Goal: Communication & Community: Answer question/provide support

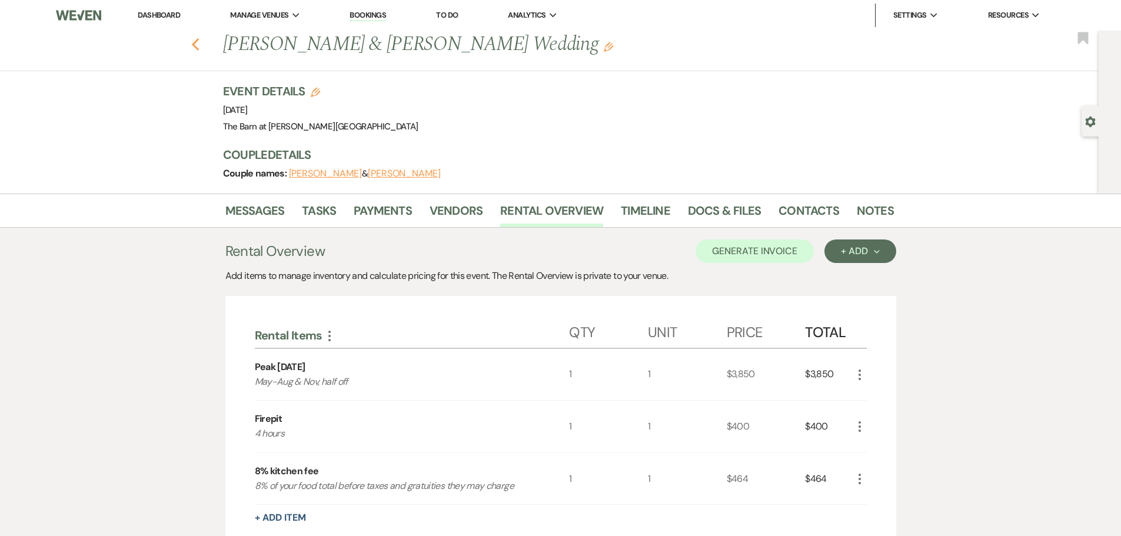
click at [197, 47] on icon "Previous" at bounding box center [195, 45] width 9 height 14
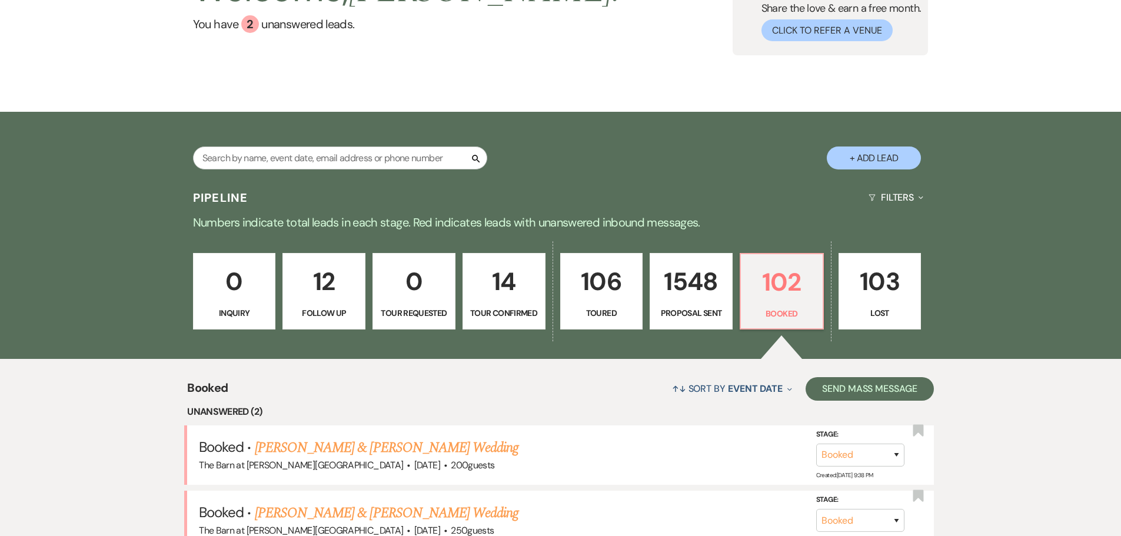
scroll to position [299, 0]
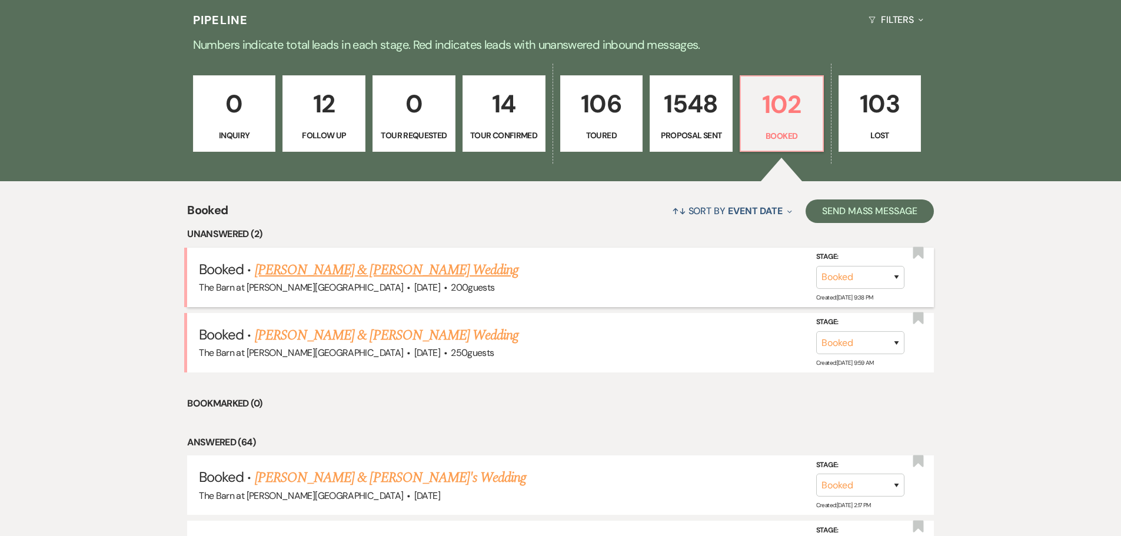
click at [335, 272] on link "[PERSON_NAME] & [PERSON_NAME] Wedding" at bounding box center [387, 269] width 264 height 21
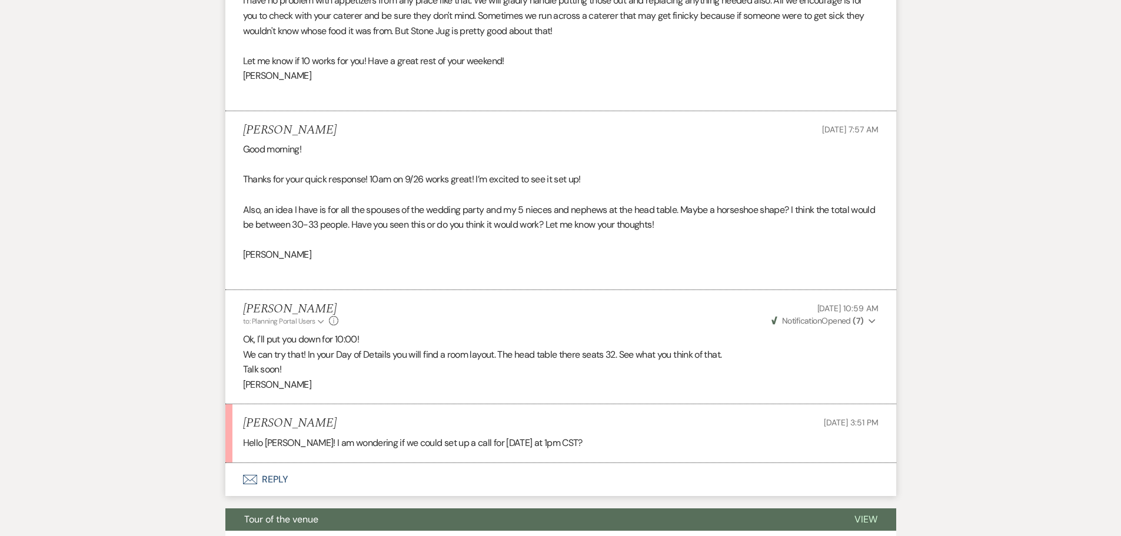
scroll to position [1085, 0]
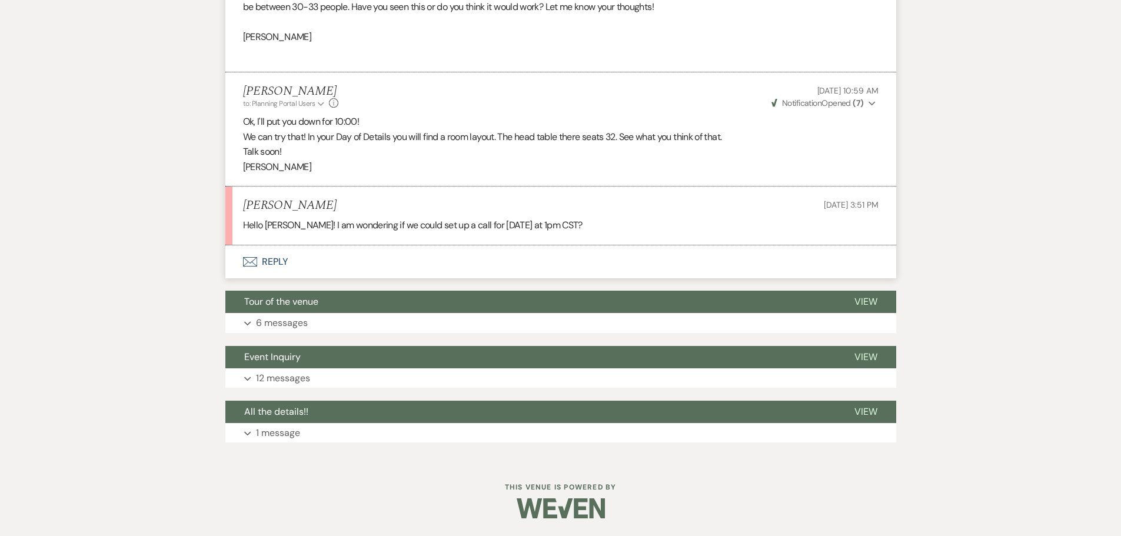
click at [281, 261] on button "Envelope Reply" at bounding box center [560, 261] width 671 height 33
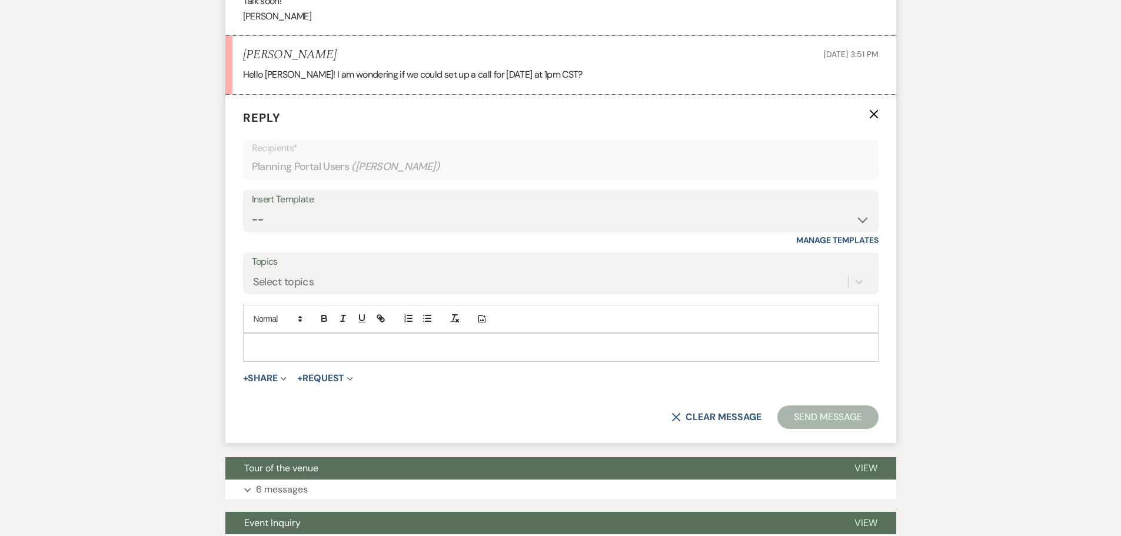
scroll to position [1237, 0]
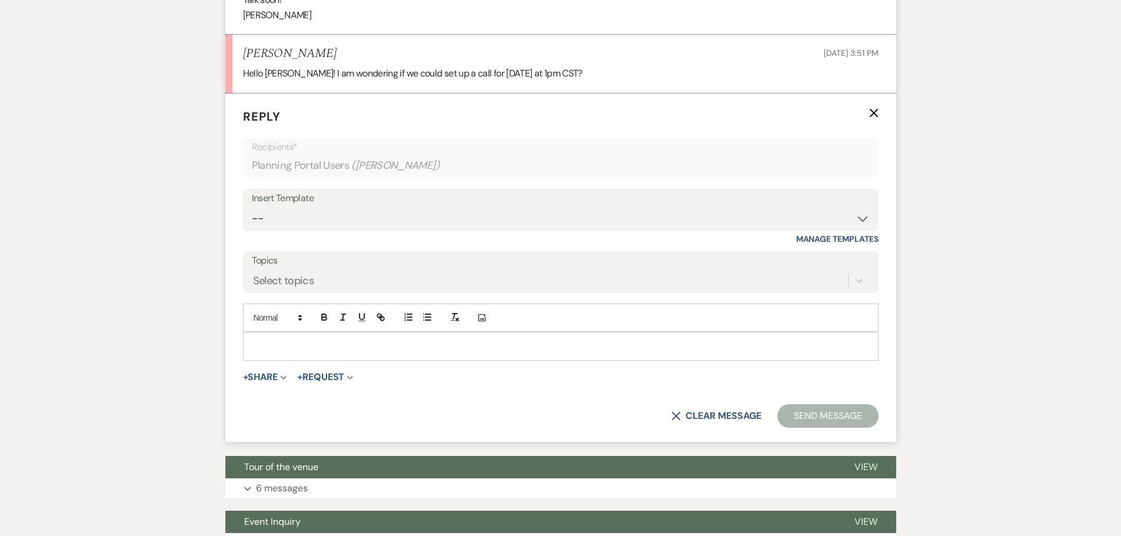
click at [261, 342] on p at bounding box center [560, 345] width 617 height 13
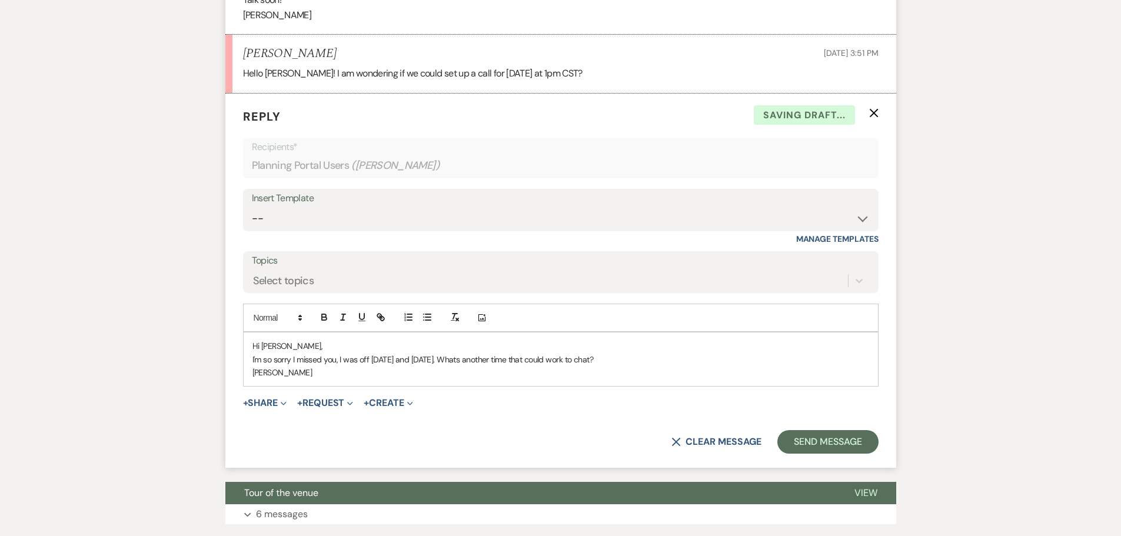
click at [474, 359] on p "I'm so sorry I missed you, I was off [DATE] and [DATE]. Whats another time that…" at bounding box center [560, 359] width 617 height 13
click at [475, 360] on p "I'm so sorry I missed you, I was off [DATE] and [DATE]. Whats another time that…" at bounding box center [560, 359] width 617 height 13
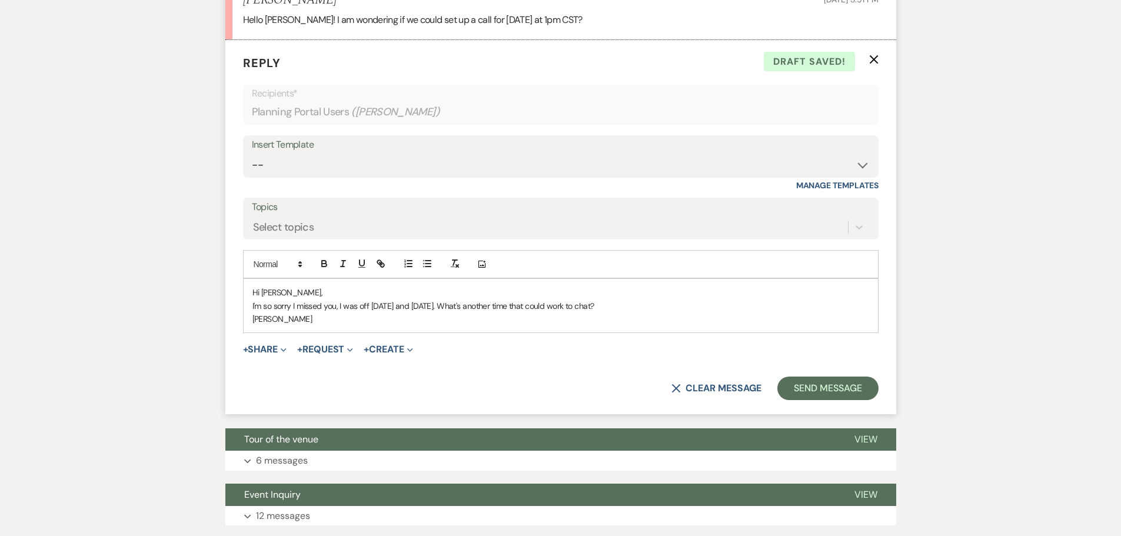
scroll to position [1295, 0]
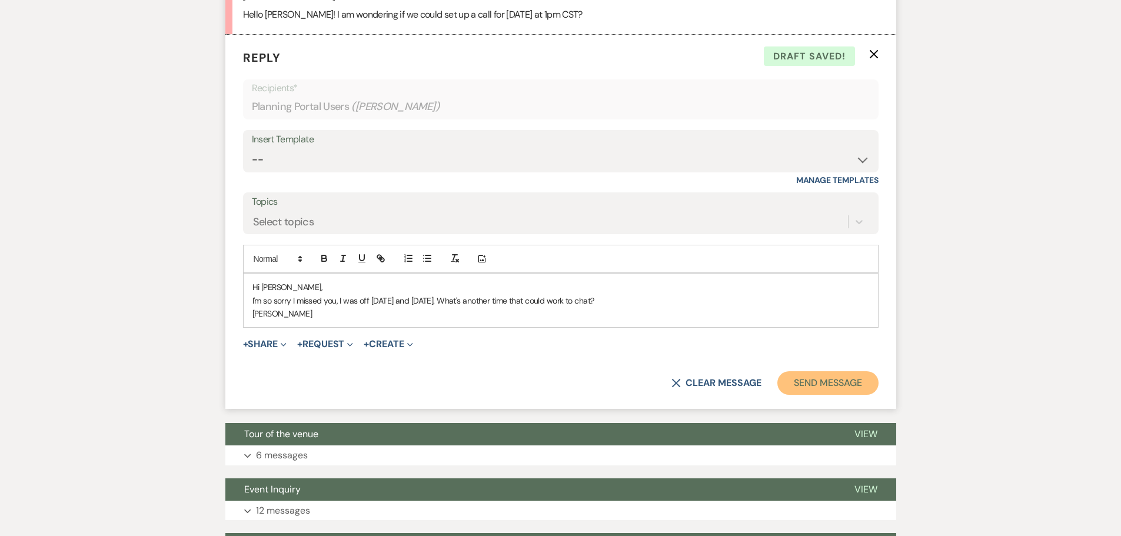
click at [839, 385] on button "Send Message" at bounding box center [827, 383] width 101 height 24
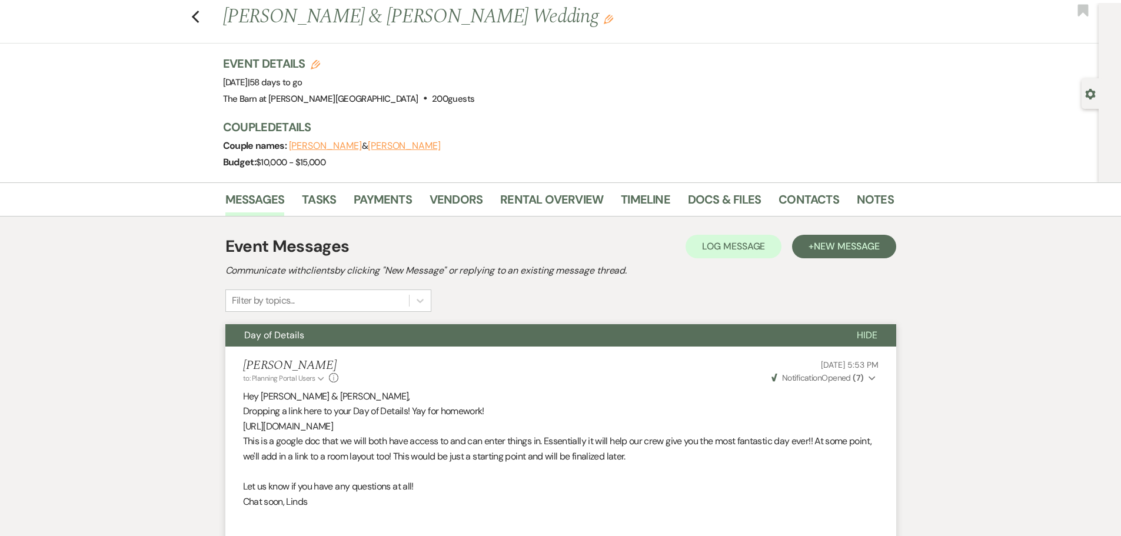
scroll to position [0, 0]
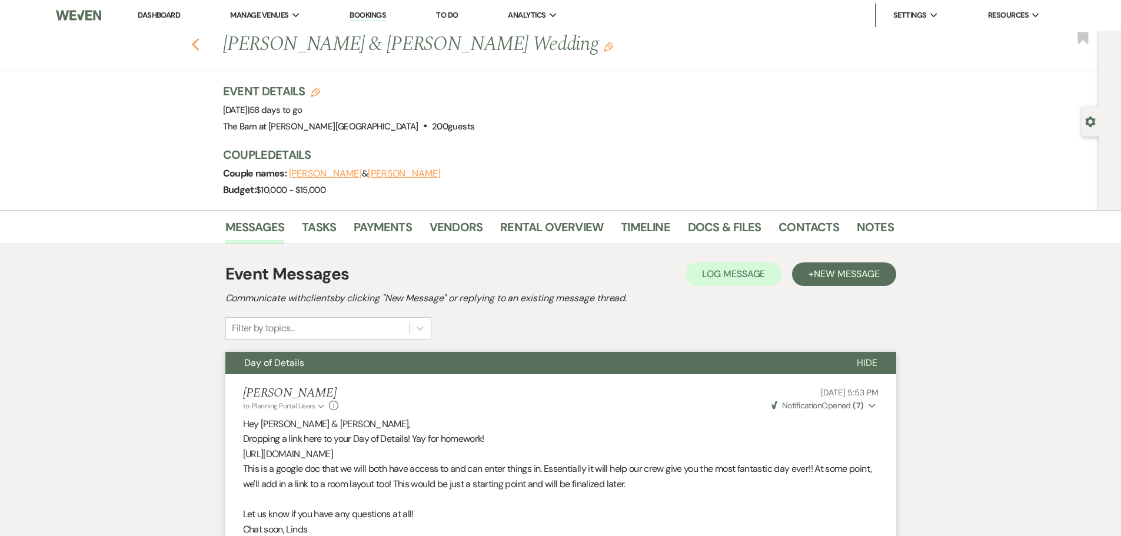
click at [198, 45] on use "button" at bounding box center [195, 44] width 8 height 13
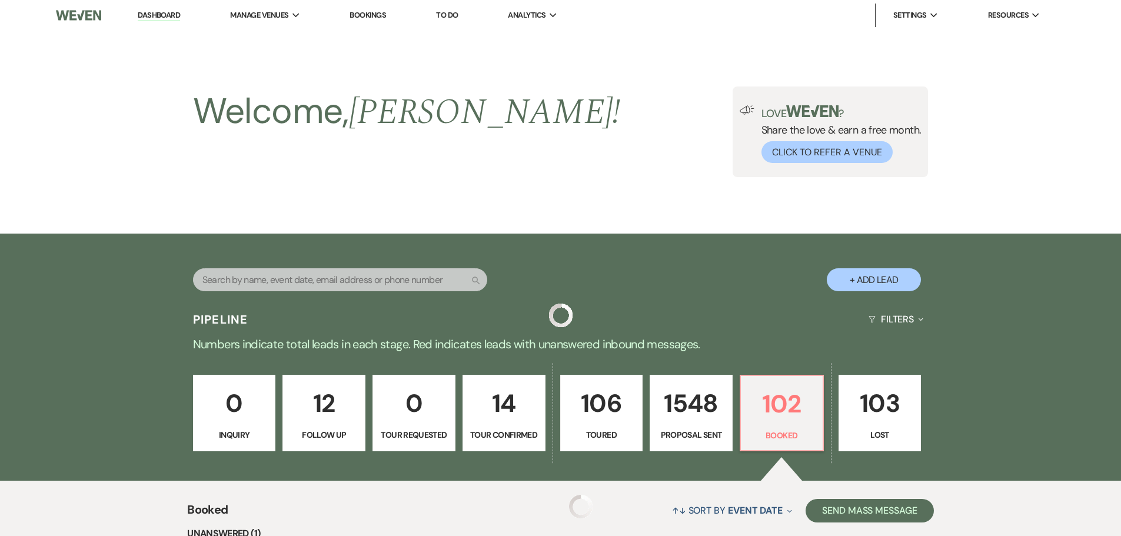
scroll to position [299, 0]
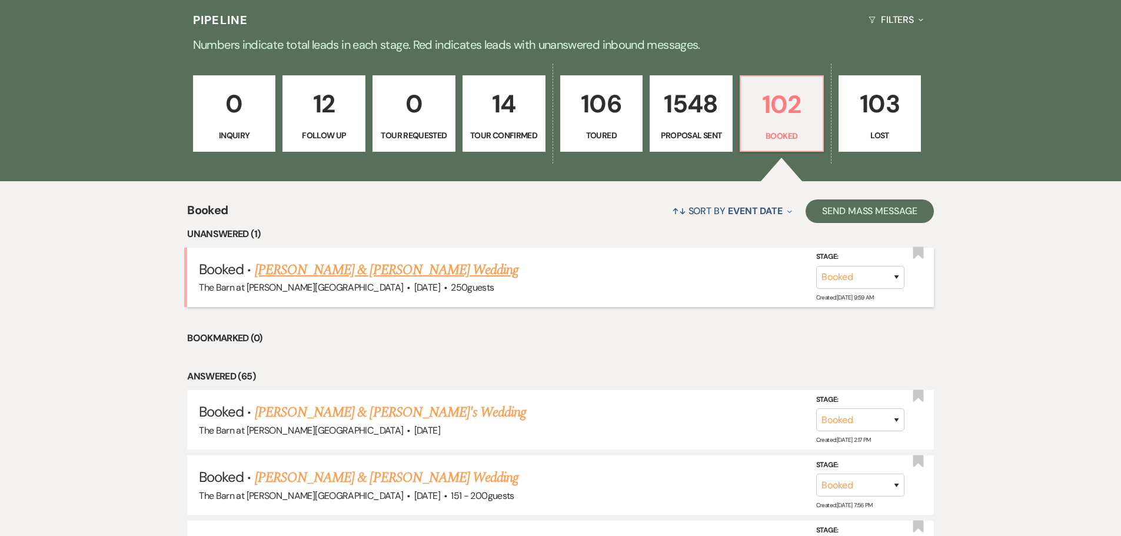
click at [355, 274] on link "[PERSON_NAME] & [PERSON_NAME] Wedding" at bounding box center [387, 269] width 264 height 21
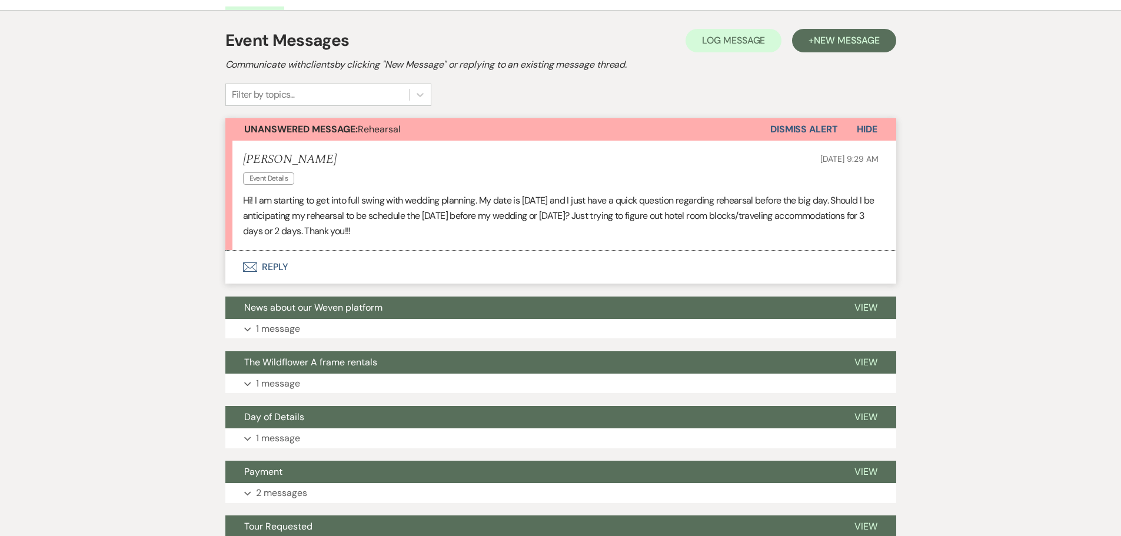
scroll to position [176, 0]
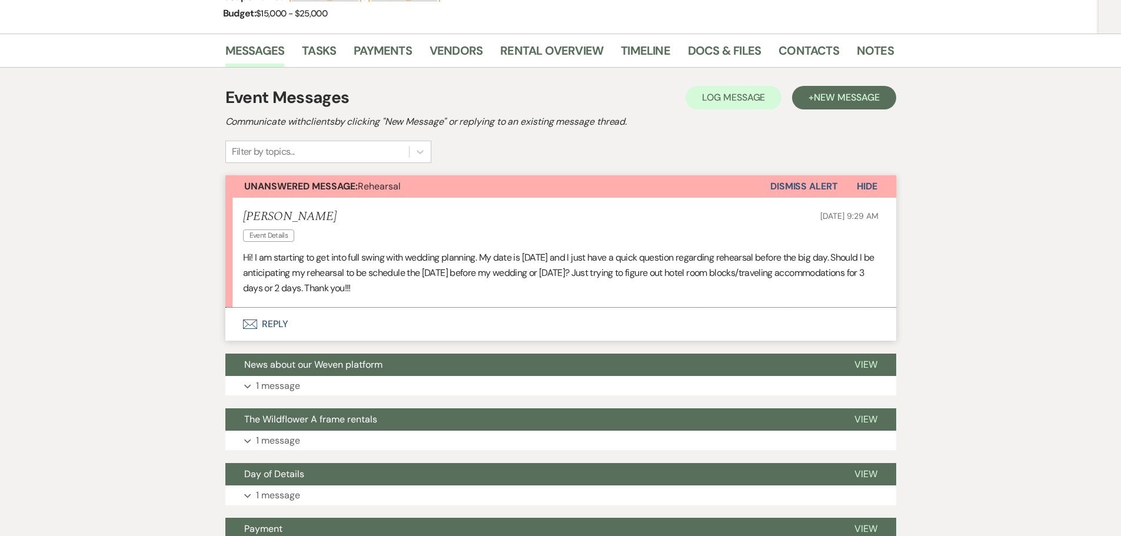
click at [271, 328] on button "Envelope Reply" at bounding box center [560, 324] width 671 height 33
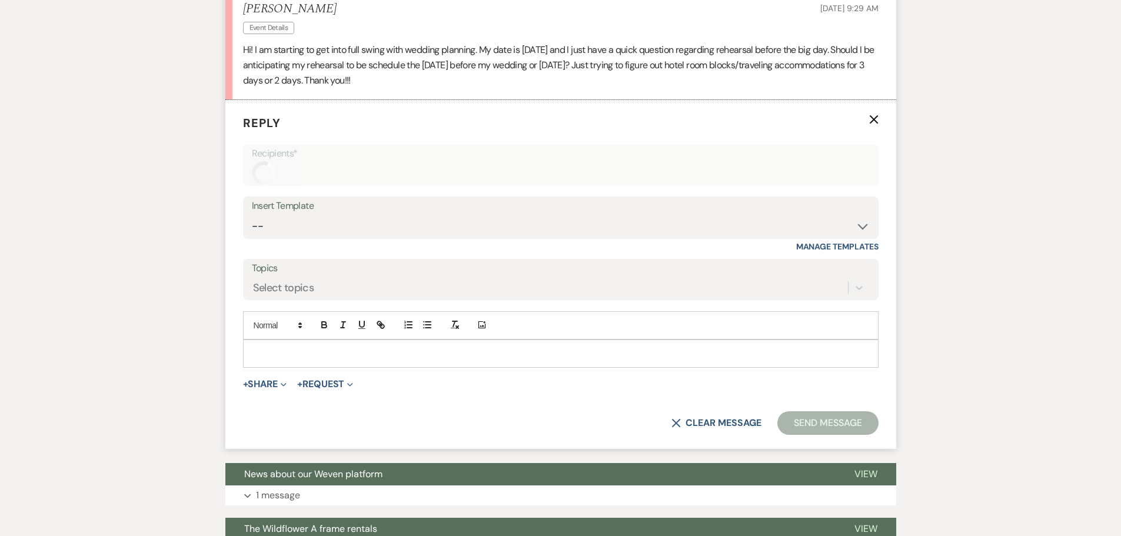
scroll to position [391, 0]
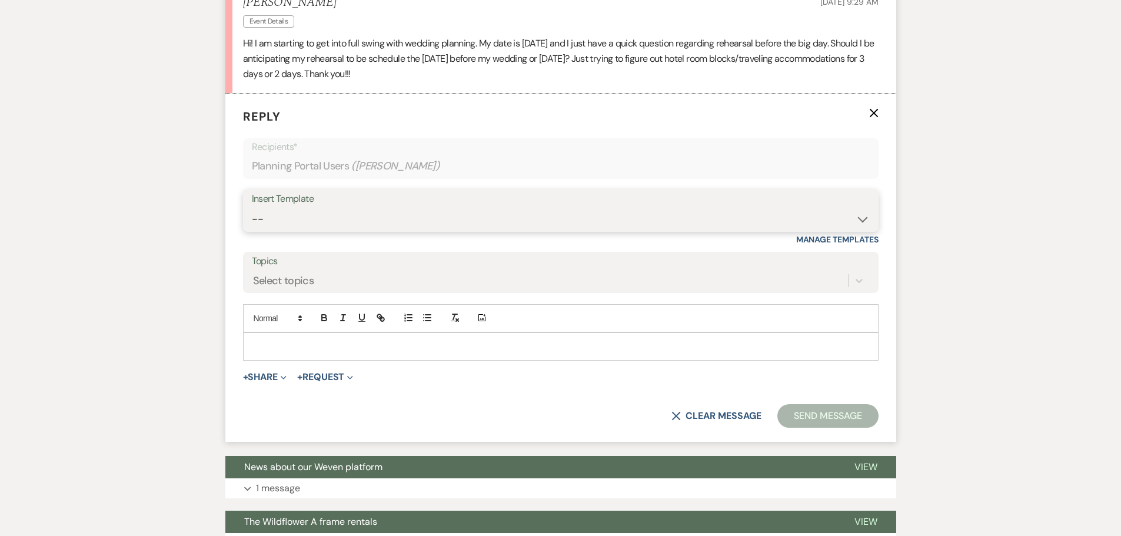
click at [266, 224] on select "-- Copy of Initial Inquiry Response [DATE] Inquiry Response [PERSON_NAME] Copy …" at bounding box center [561, 219] width 618 height 23
click at [164, 351] on div "Messages Tasks Payments Vendors Rental Overview Timeline Docs & Files Contacts …" at bounding box center [560, 331] width 1121 height 1025
click at [256, 341] on p at bounding box center [560, 346] width 617 height 13
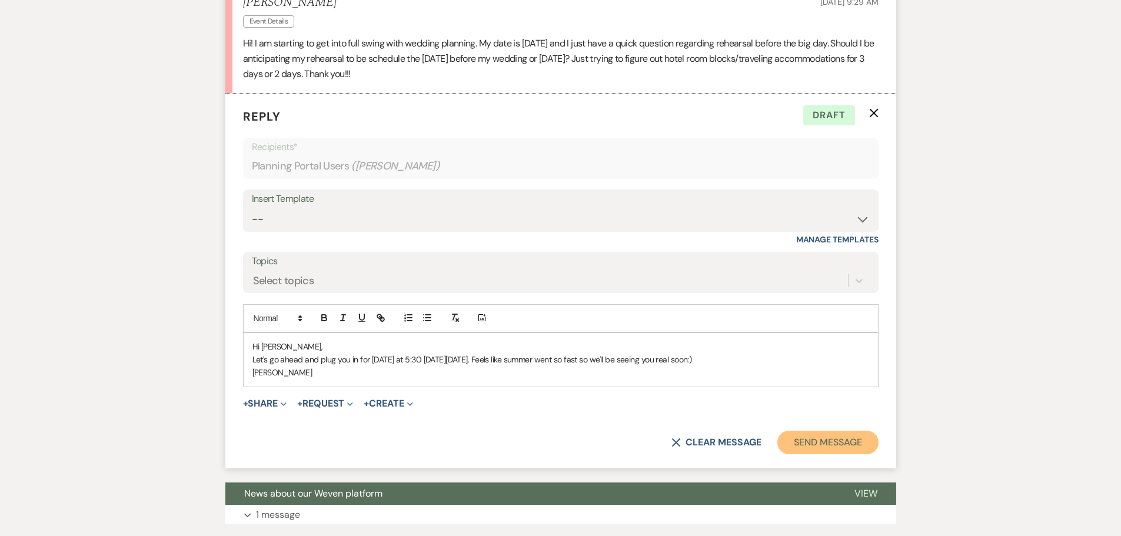
click at [829, 438] on button "Send Message" at bounding box center [827, 443] width 101 height 24
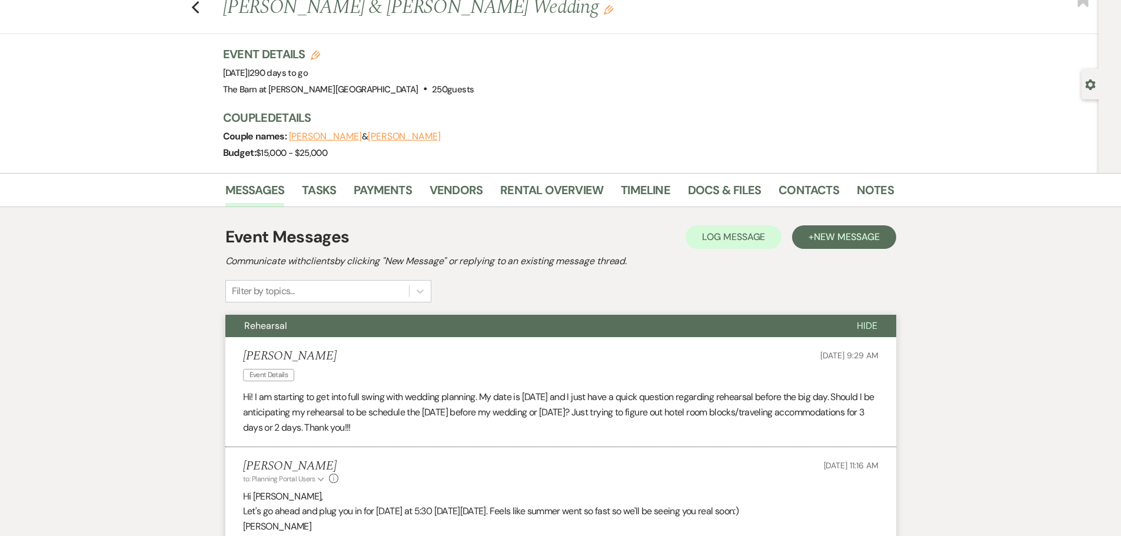
scroll to position [0, 0]
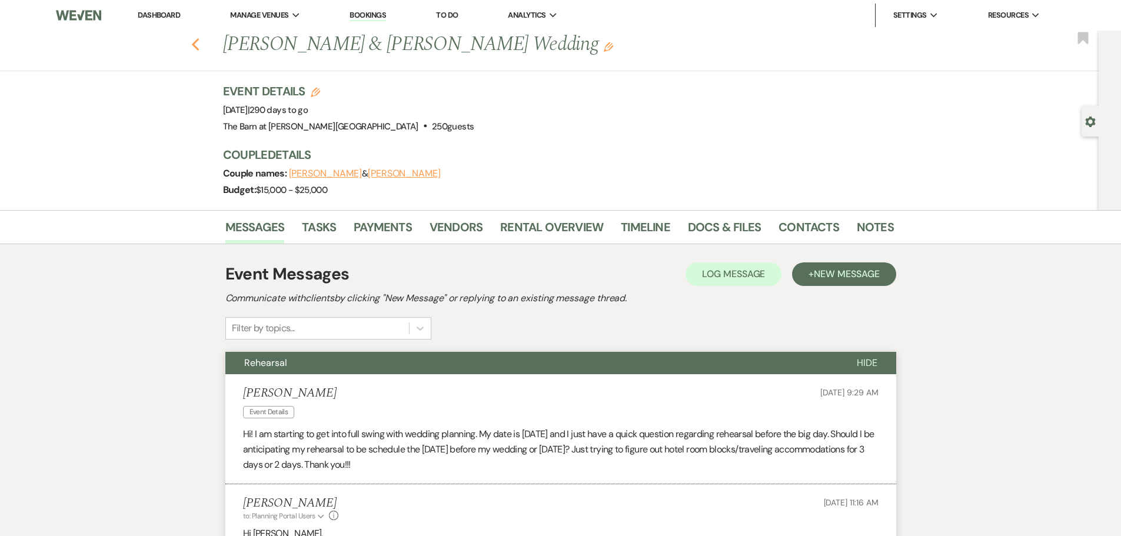
click at [199, 48] on icon "Previous" at bounding box center [195, 45] width 9 height 14
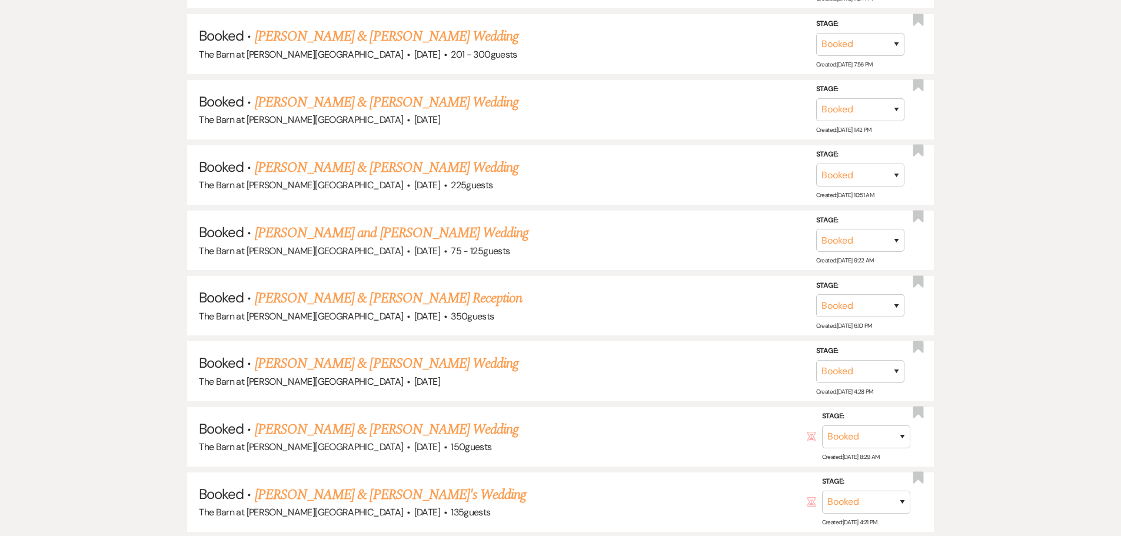
scroll to position [2594, 0]
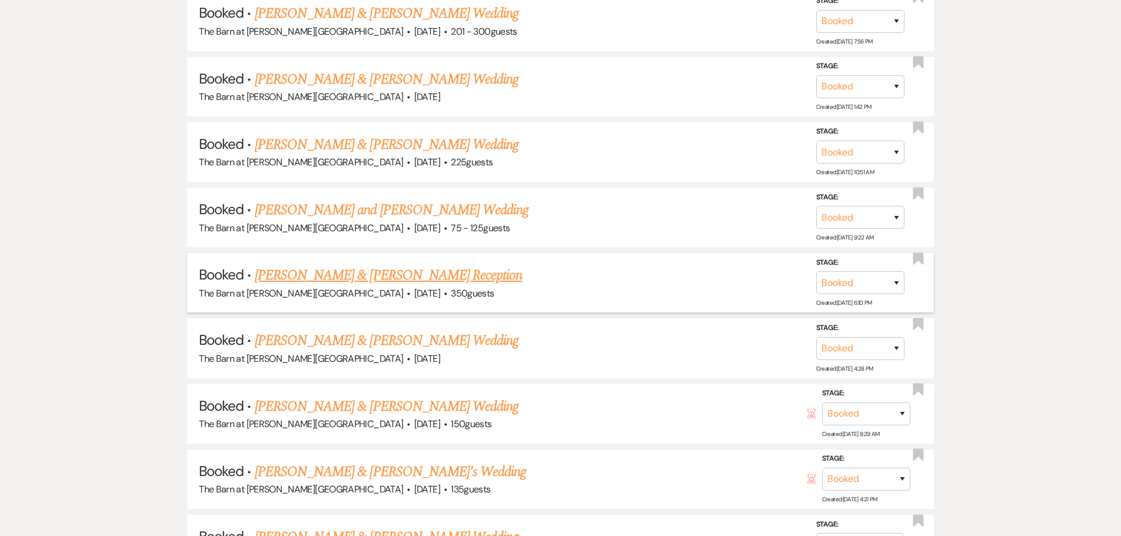
click at [350, 277] on link "[PERSON_NAME] & [PERSON_NAME] Reception" at bounding box center [389, 275] width 268 height 21
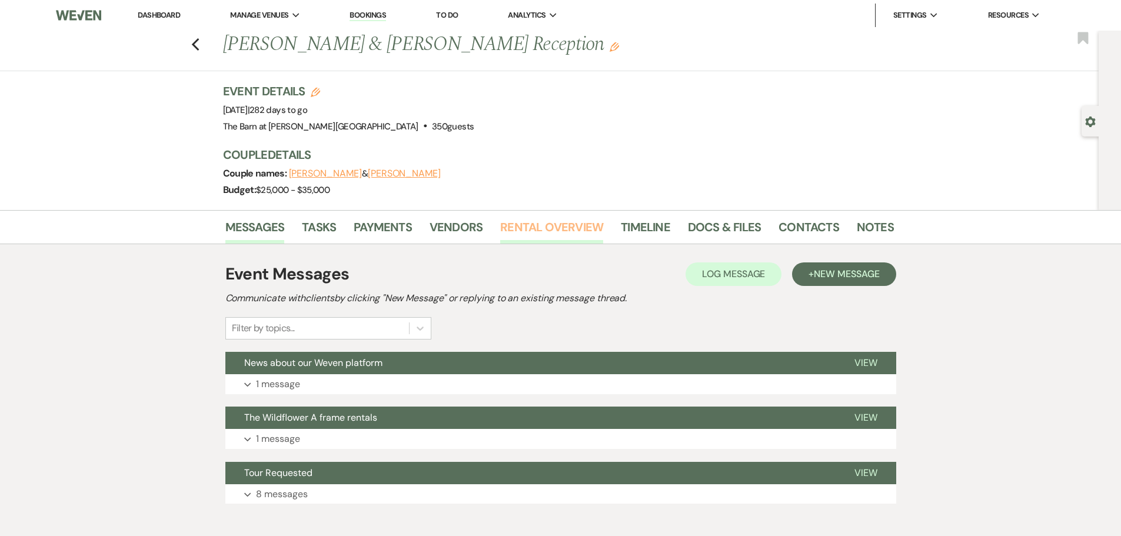
click at [521, 229] on link "Rental Overview" at bounding box center [551, 231] width 103 height 26
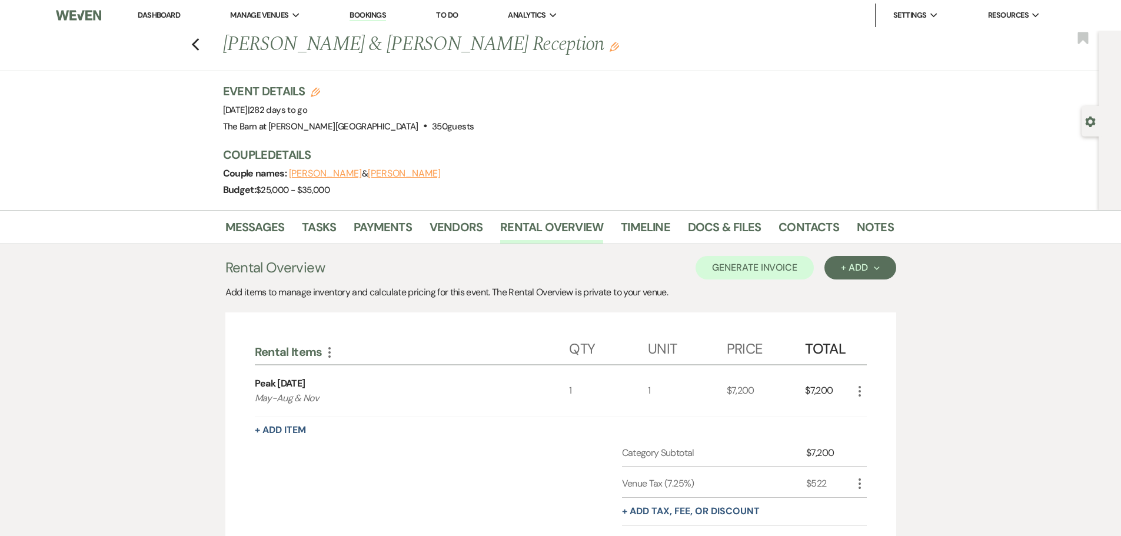
click at [202, 52] on div "Previous [PERSON_NAME] & [PERSON_NAME] Reception Edit Bookmark" at bounding box center [546, 51] width 1104 height 41
click at [164, 21] on li "Dashboard" at bounding box center [159, 16] width 54 height 24
click at [165, 16] on link "Dashboard" at bounding box center [159, 15] width 42 height 10
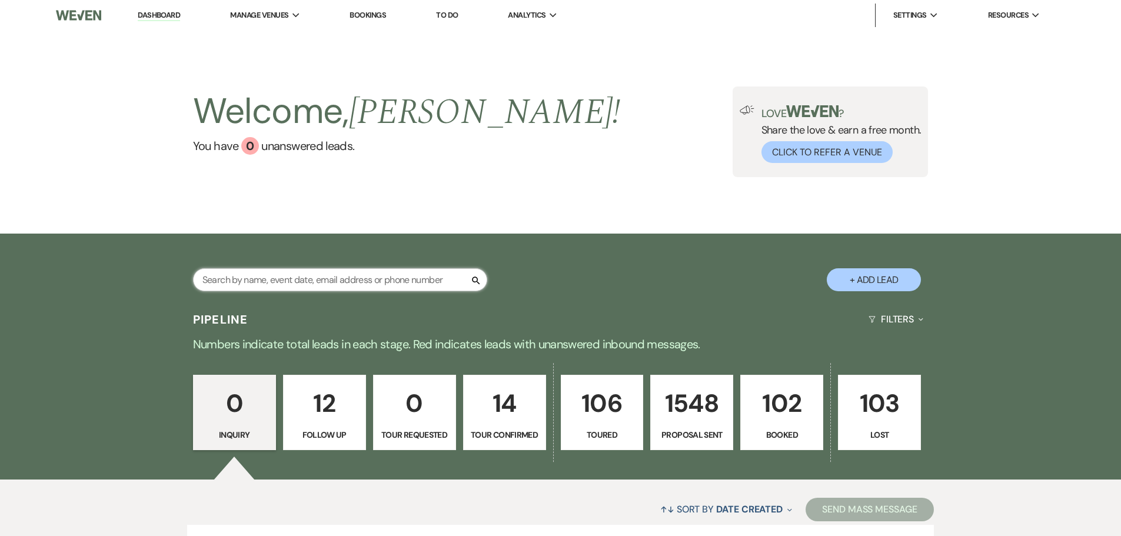
click at [304, 272] on input "text" at bounding box center [340, 279] width 294 height 23
type input "[PERSON_NAME]"
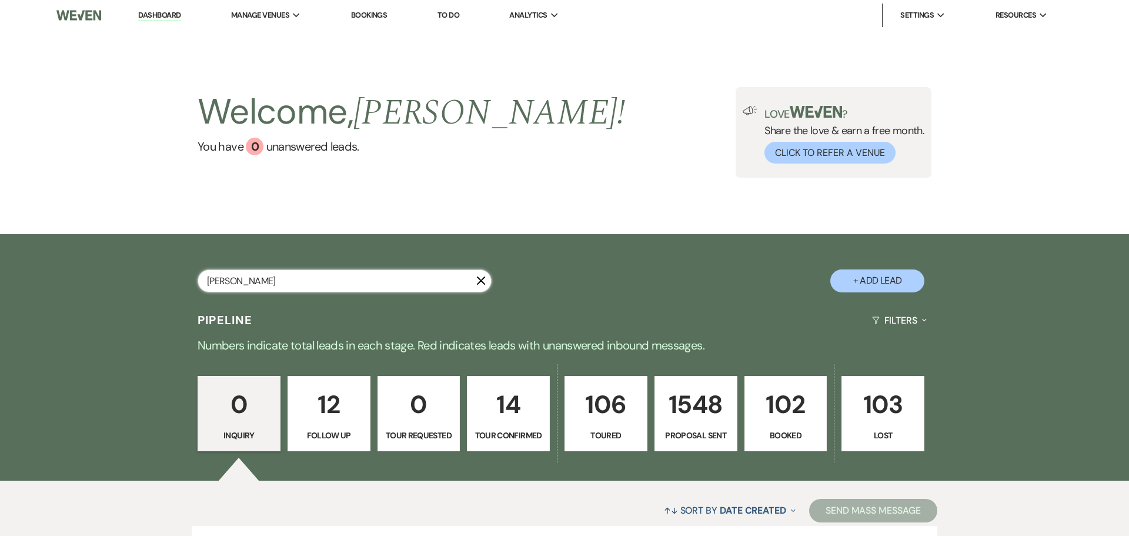
select select "4"
select select "9"
select select "6"
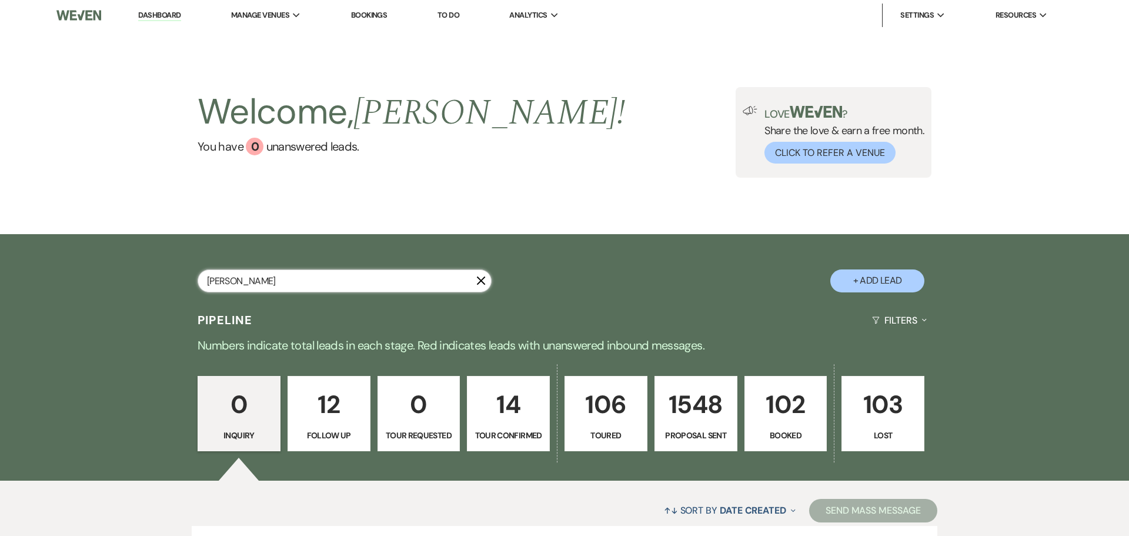
select select "6"
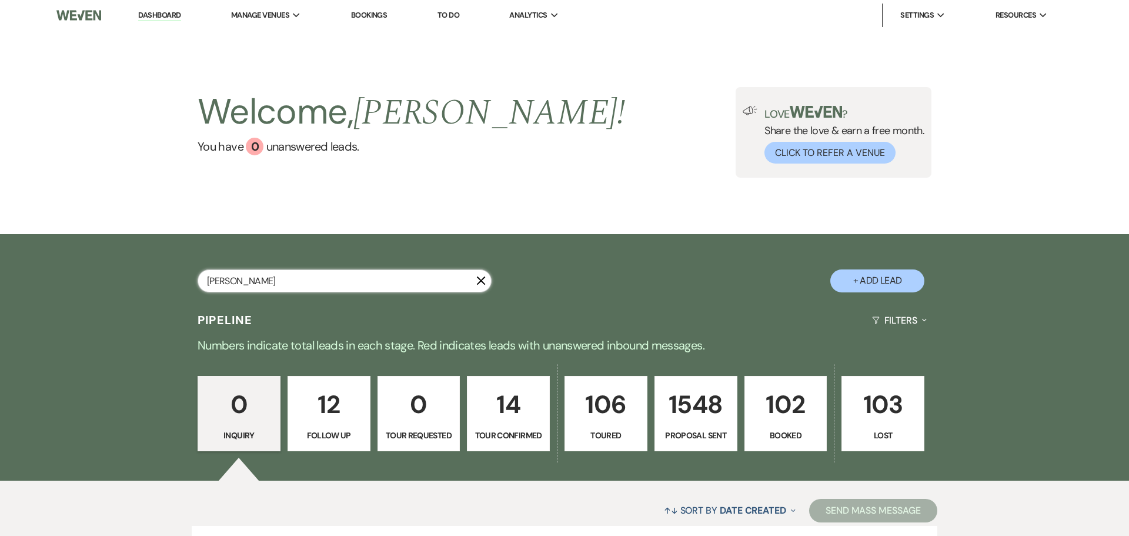
select select "6"
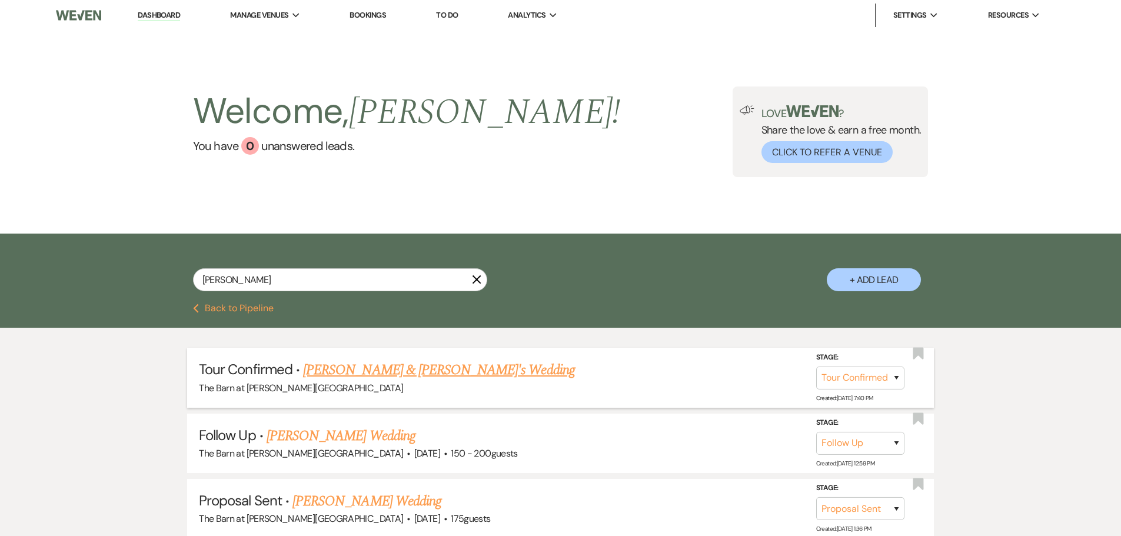
click at [360, 375] on link "[PERSON_NAME] & [PERSON_NAME]'s Wedding" at bounding box center [439, 369] width 272 height 21
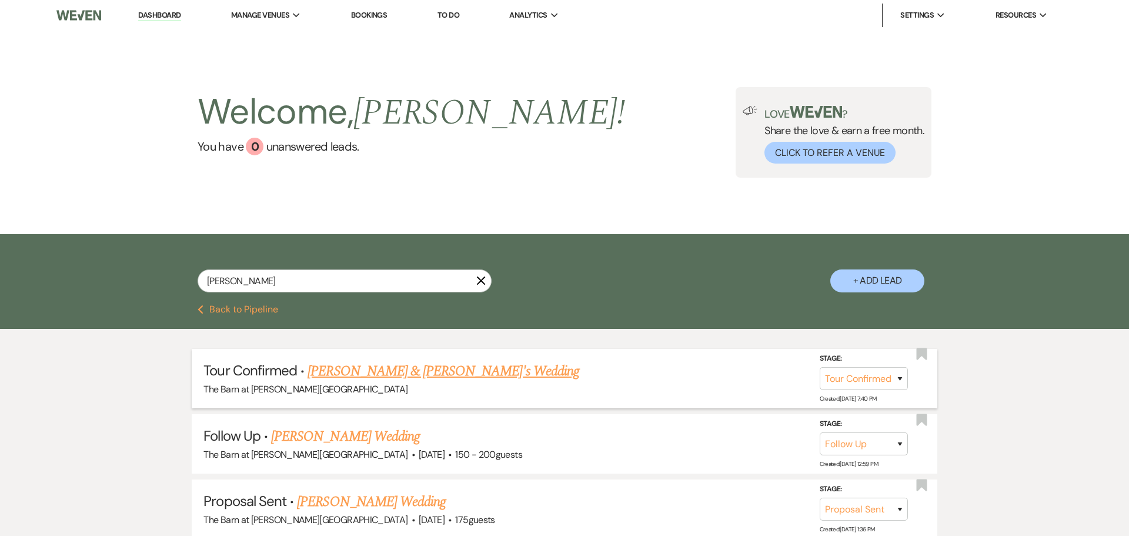
select select "4"
select select "3"
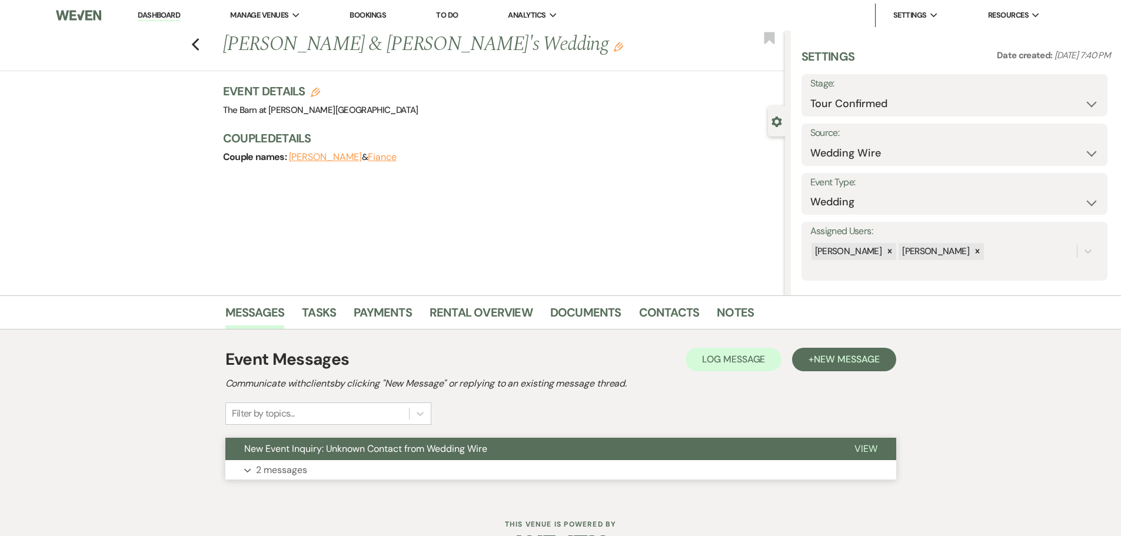
click at [289, 472] on p "2 messages" at bounding box center [281, 469] width 51 height 15
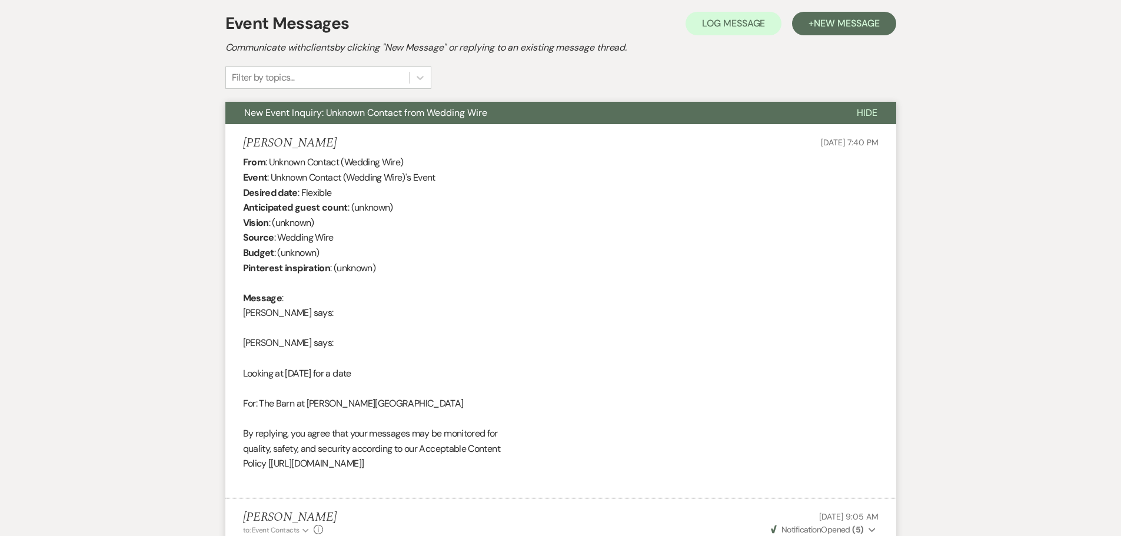
scroll to position [59, 0]
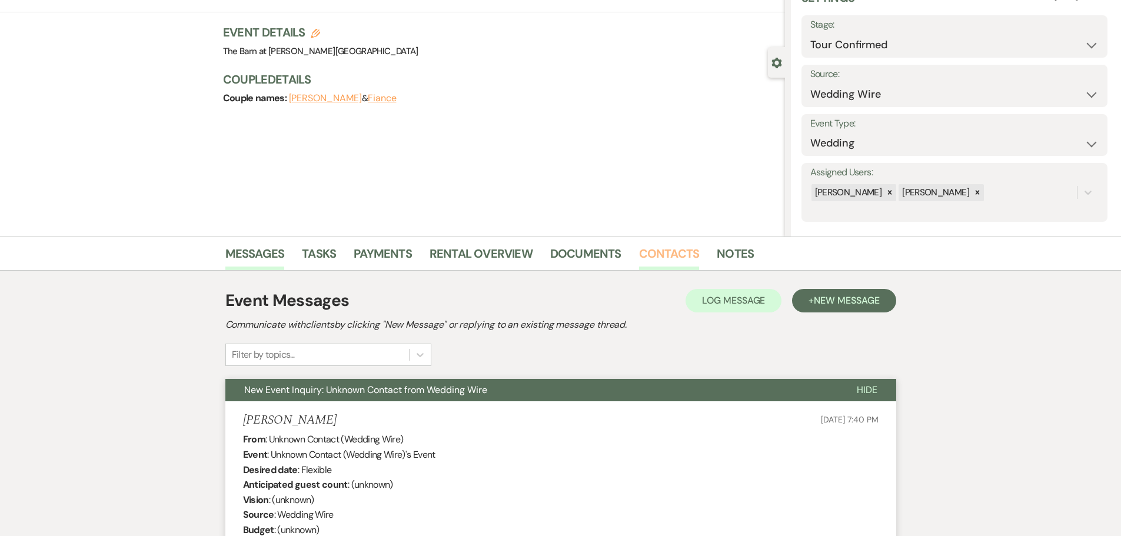
click at [652, 253] on link "Contacts" at bounding box center [669, 257] width 61 height 26
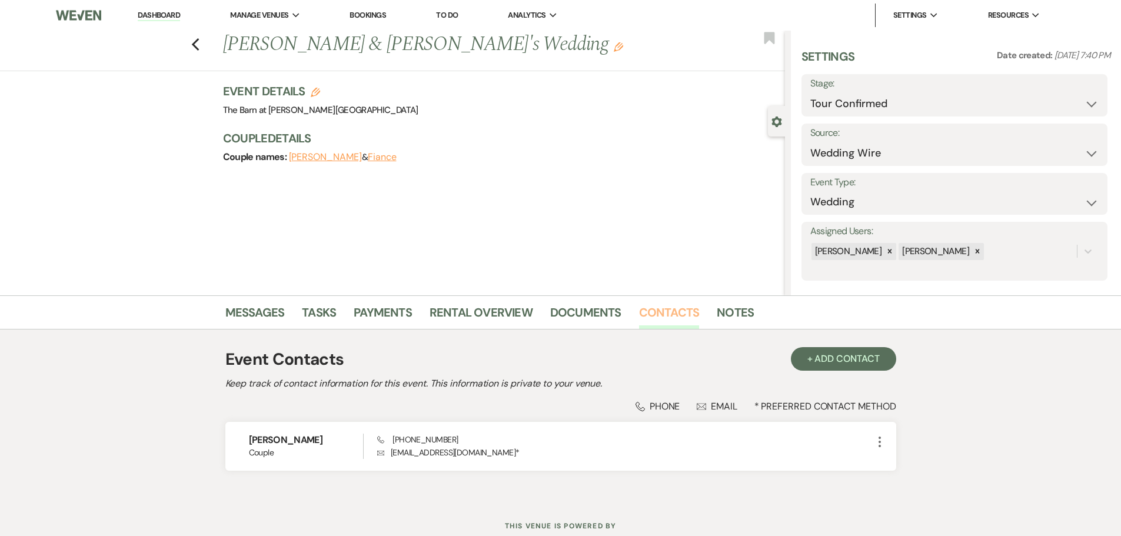
scroll to position [39, 0]
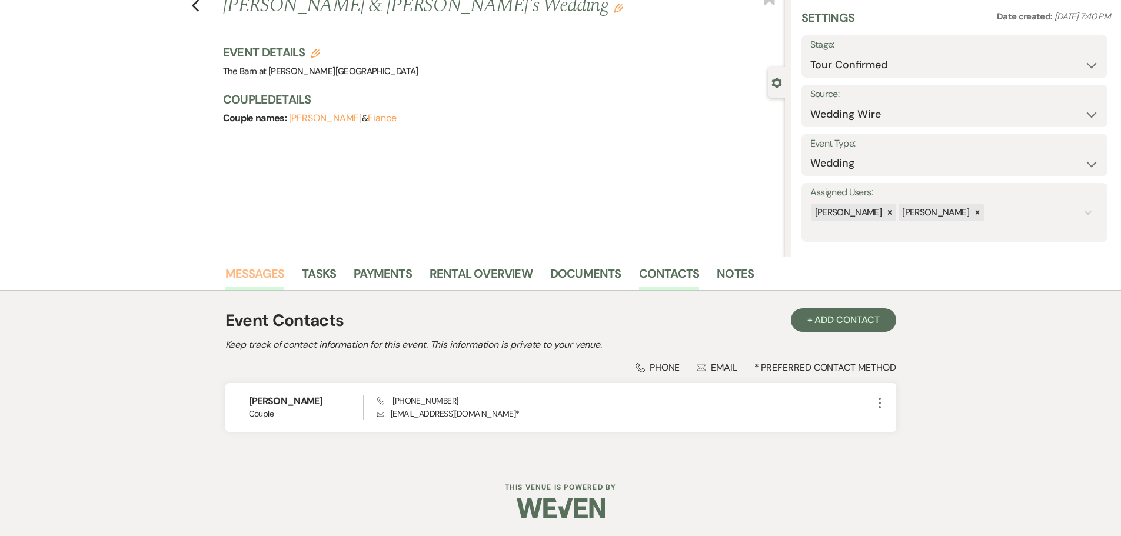
click at [243, 276] on link "Messages" at bounding box center [254, 277] width 59 height 26
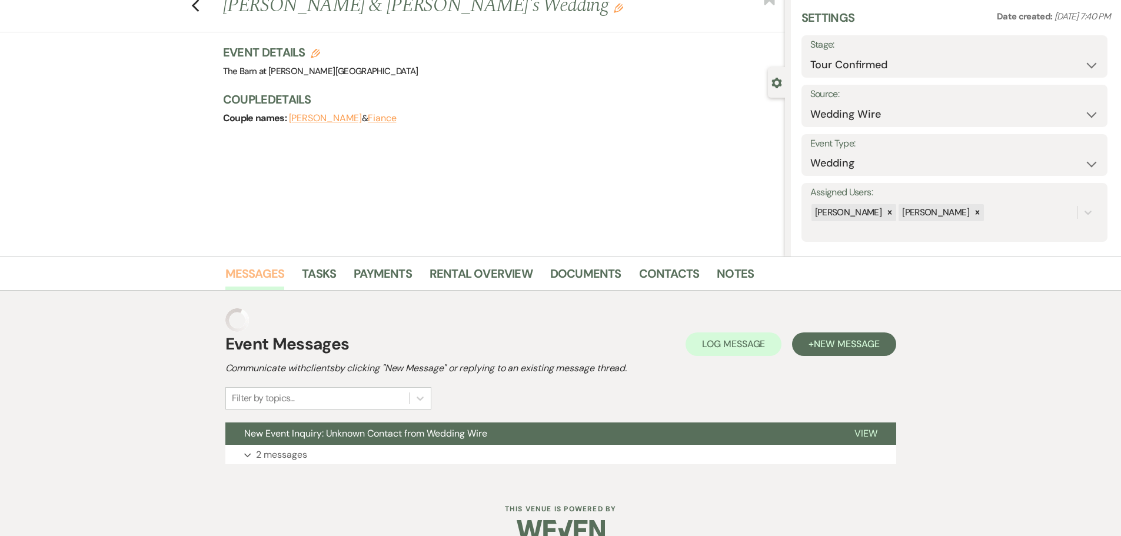
scroll to position [37, 0]
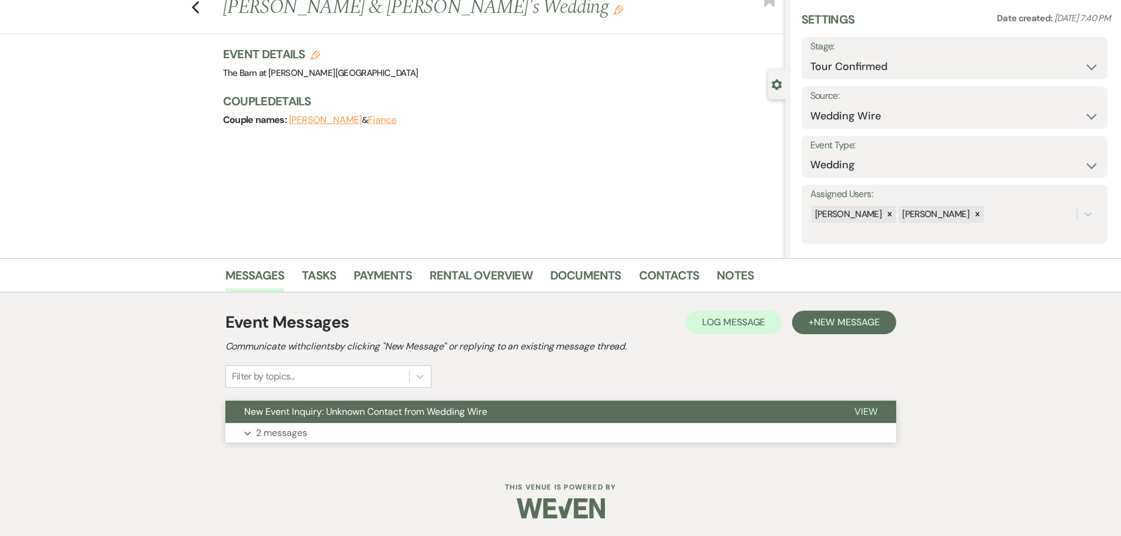
click at [277, 435] on p "2 messages" at bounding box center [281, 432] width 51 height 15
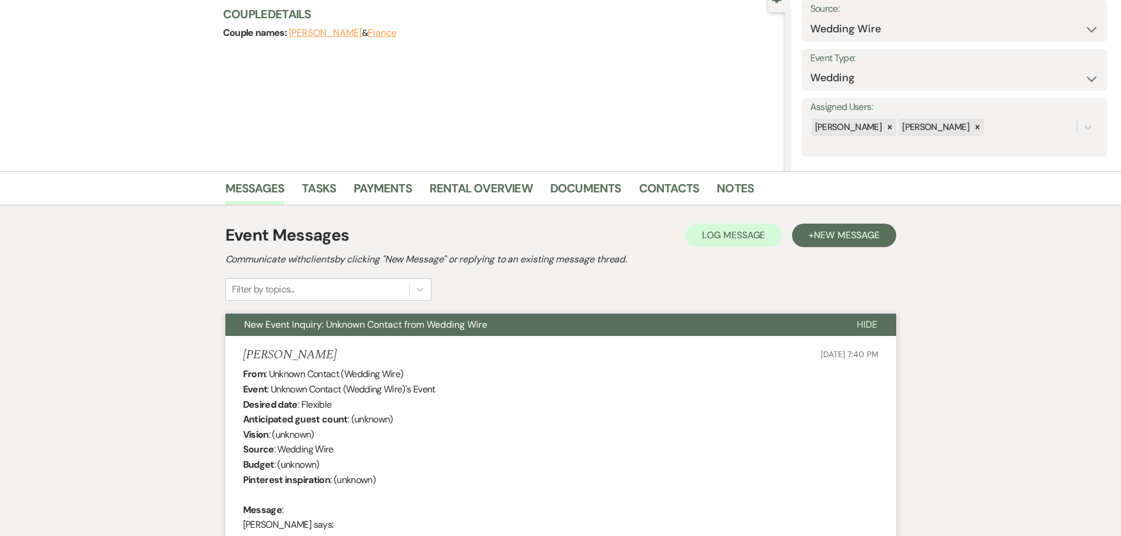
scroll to position [96, 0]
